Goal: Navigation & Orientation: Understand site structure

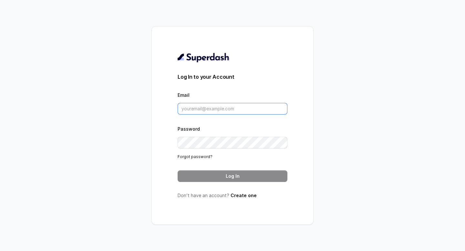
click at [254, 108] on input "Email" at bounding box center [233, 109] width 110 height 12
type input "arbaaz@convictionhr.com"
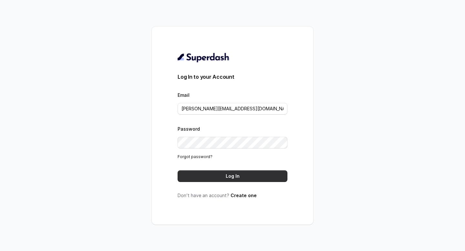
click at [235, 182] on button "Log In" at bounding box center [233, 176] width 110 height 12
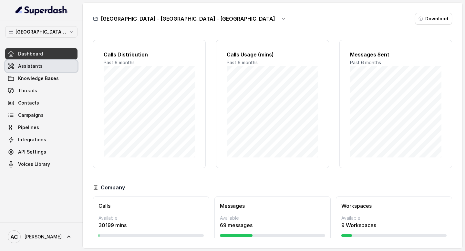
click at [40, 66] on span "Assistants" at bounding box center [30, 66] width 25 height 6
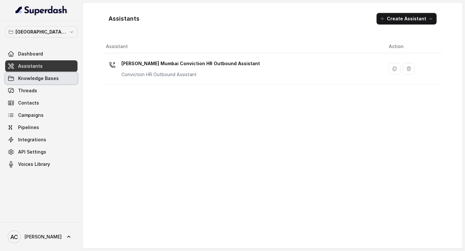
click at [46, 80] on span "Knowledge Bases" at bounding box center [38, 78] width 41 height 6
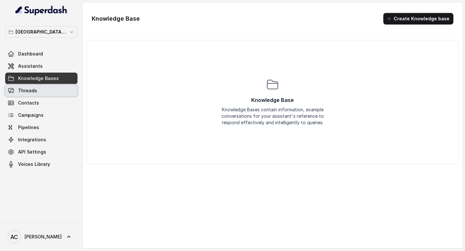
click at [40, 88] on link "Threads" at bounding box center [41, 91] width 72 height 12
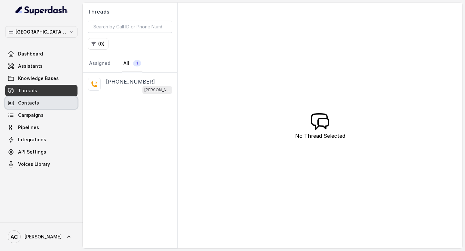
click at [40, 106] on link "Contacts" at bounding box center [41, 103] width 72 height 12
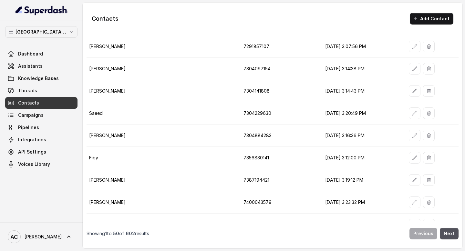
scroll to position [945, 0]
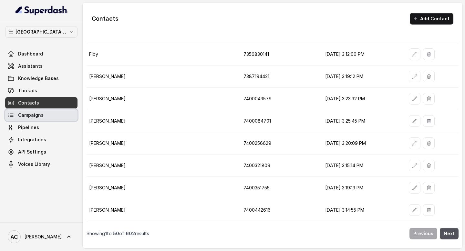
click at [38, 116] on span "Campaigns" at bounding box center [30, 115] width 25 height 6
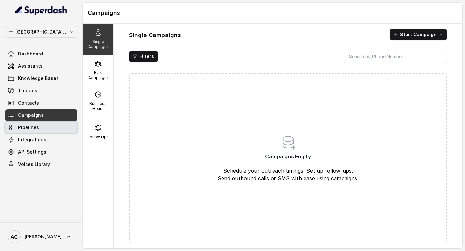
click at [40, 131] on link "Pipelines" at bounding box center [41, 128] width 72 height 12
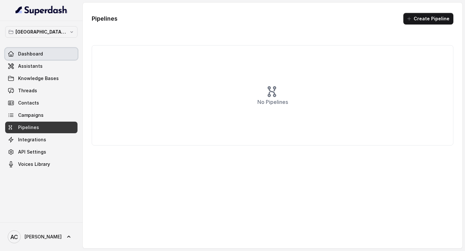
click at [50, 56] on link "Dashboard" at bounding box center [41, 54] width 72 height 12
